Goal: Find specific page/section

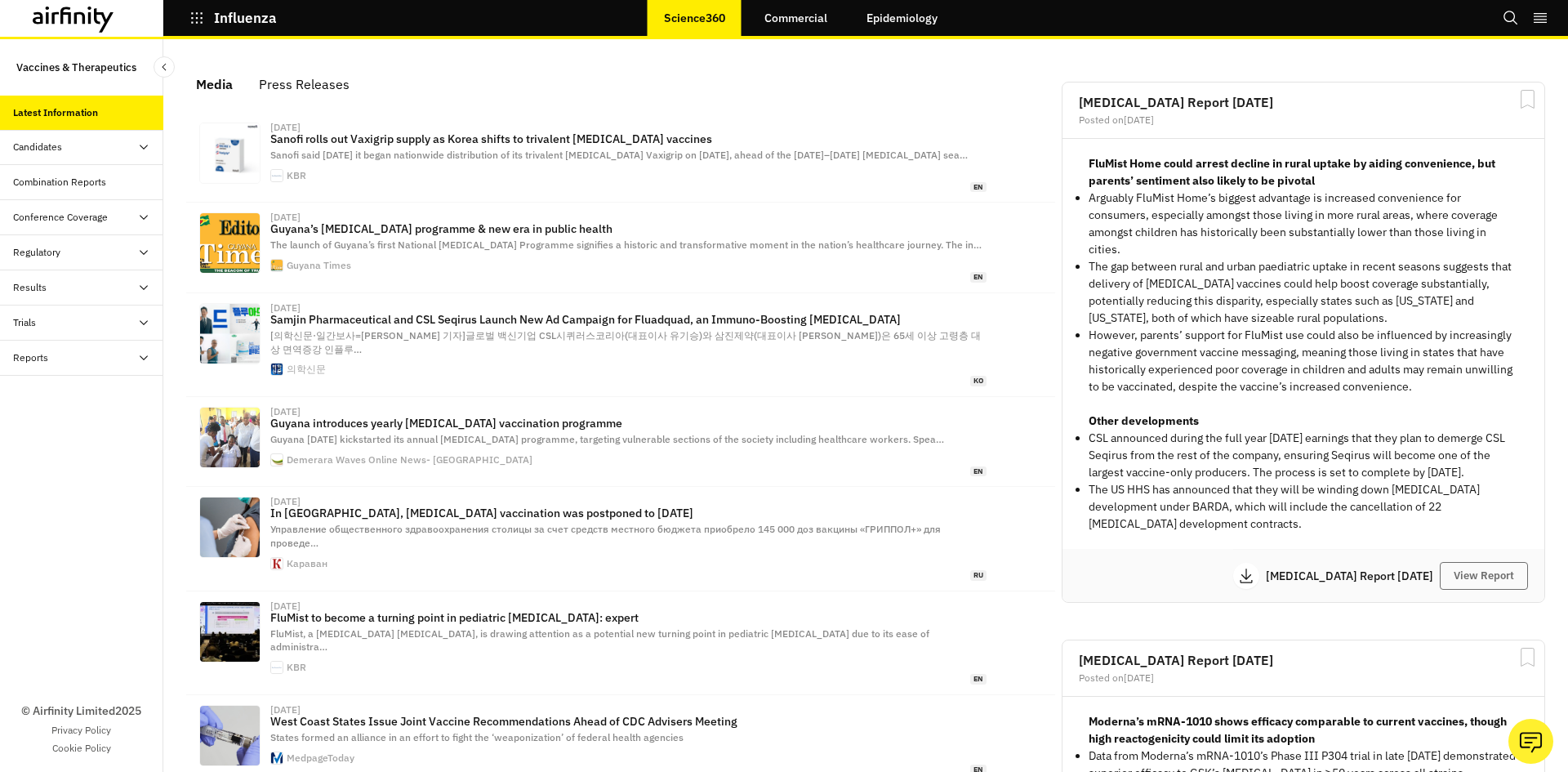
scroll to position [1021, 478]
click at [54, 368] on div "Reports" at bounding box center [81, 358] width 163 height 35
click at [54, 388] on div "Reports" at bounding box center [44, 393] width 35 height 15
